Goal: Information Seeking & Learning: Find contact information

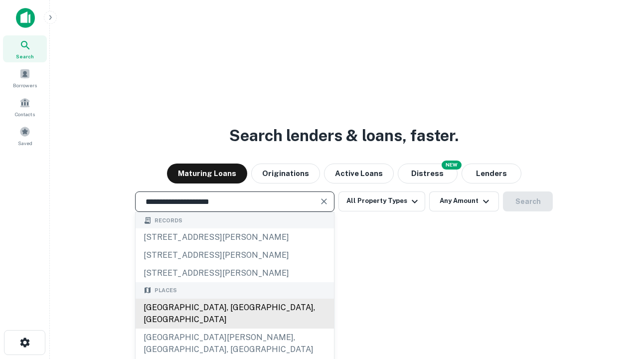
click at [234, 329] on div "[GEOGRAPHIC_DATA], [GEOGRAPHIC_DATA], [GEOGRAPHIC_DATA]" at bounding box center [235, 314] width 199 height 30
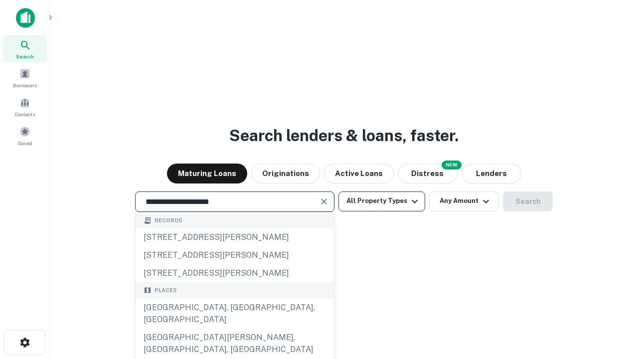
click at [382, 201] on button "All Property Types" at bounding box center [382, 202] width 87 height 20
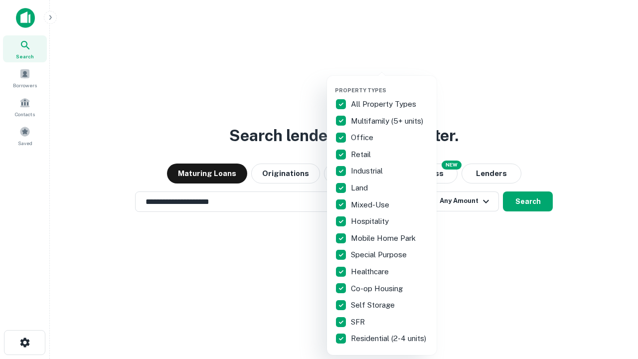
type input "**********"
click at [390, 84] on button "button" at bounding box center [390, 84] width 110 height 0
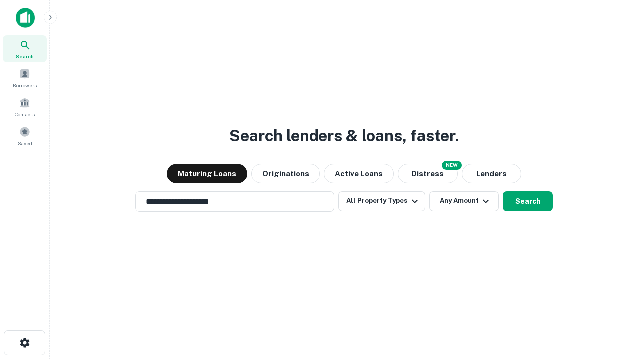
scroll to position [15, 0]
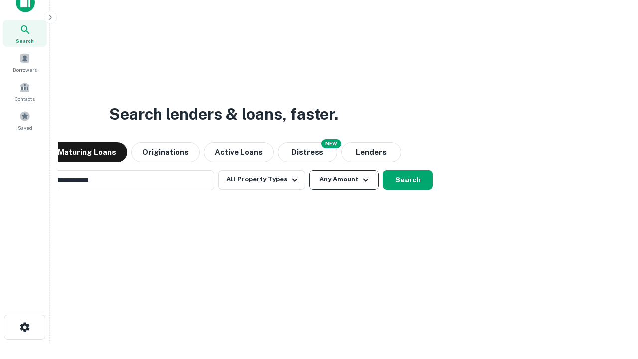
click at [309, 170] on button "Any Amount" at bounding box center [344, 180] width 70 height 20
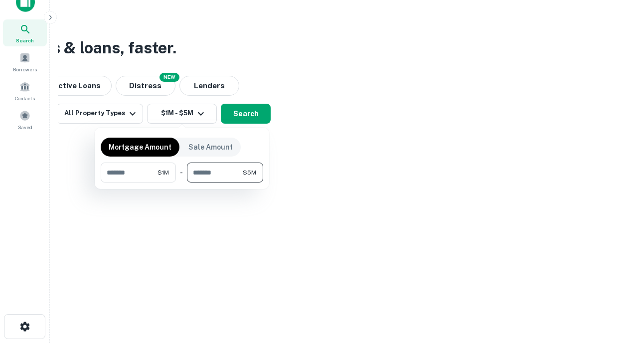
type input "*******"
click at [182, 183] on button "button" at bounding box center [182, 183] width 163 height 0
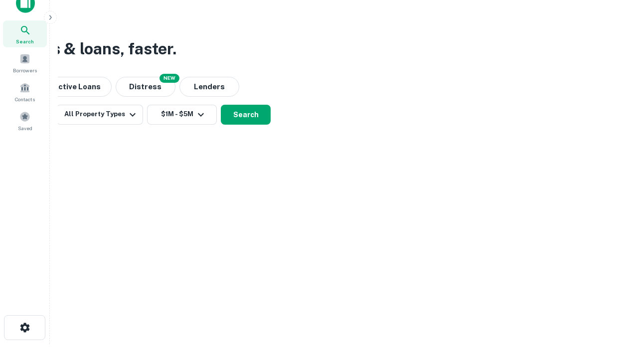
scroll to position [6, 184]
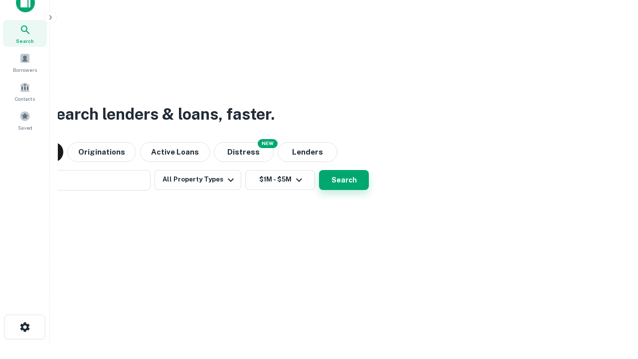
click at [319, 170] on button "Search" at bounding box center [344, 180] width 50 height 20
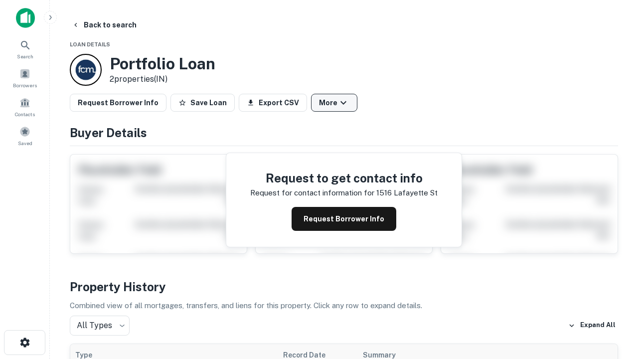
click at [334, 103] on button "More" at bounding box center [334, 103] width 46 height 18
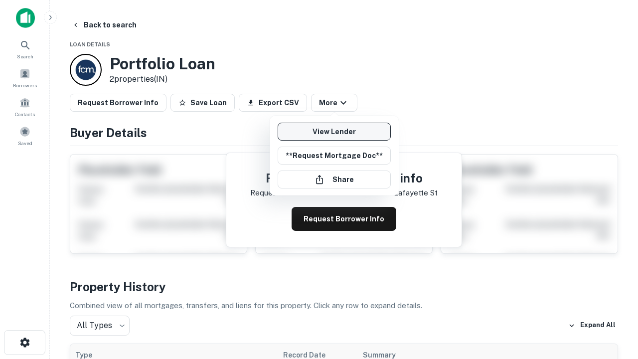
click at [334, 132] on link "View Lender" at bounding box center [334, 132] width 113 height 18
